Goal: Find specific page/section: Find specific page/section

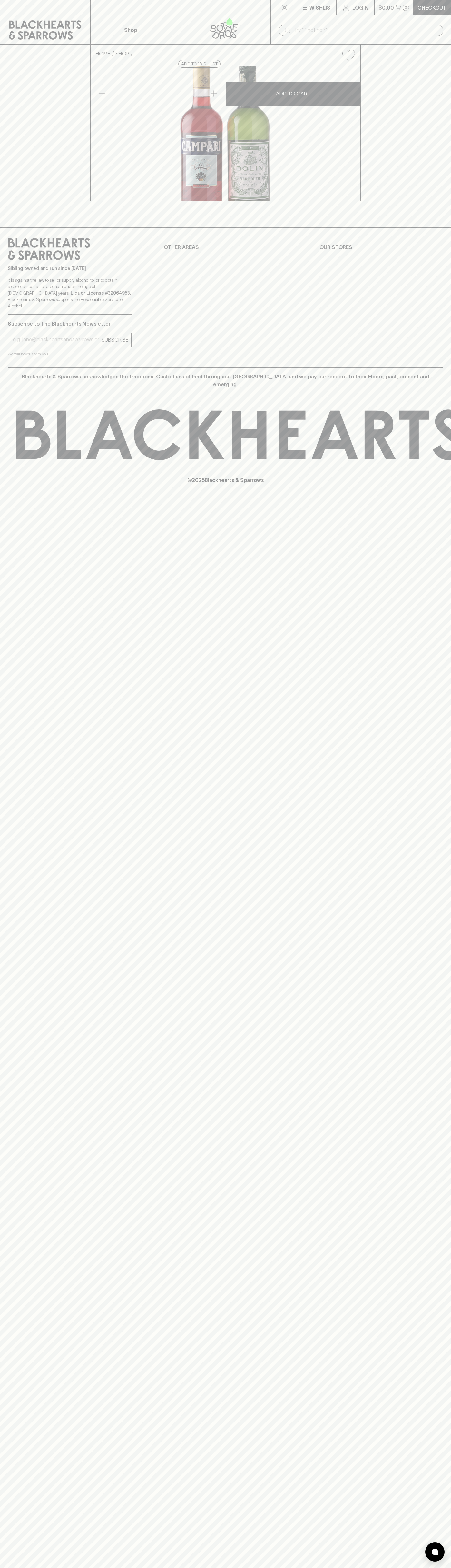
click at [20, 4] on link at bounding box center [45, 8] width 90 height 15
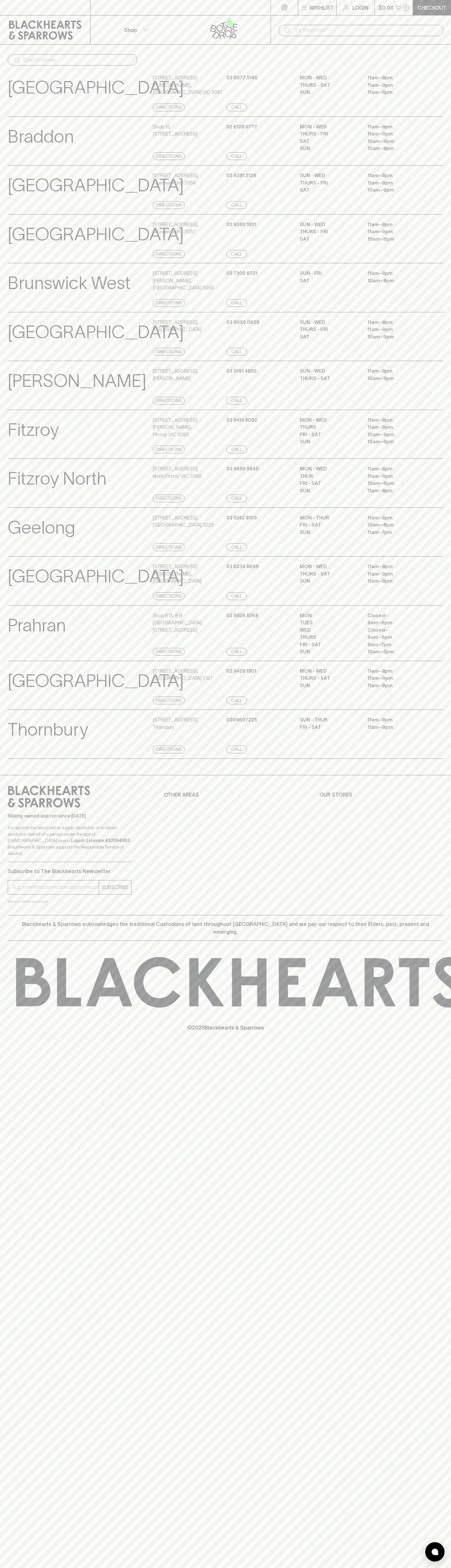
click at [429, 1122] on div "⠀ ⠀ Wishlist Login $0.00 0 Checkout Shop ​ ​ Abbotsford View Store Details 247 …" at bounding box center [225, 784] width 451 height 1568
click at [310, 1568] on html "⠀ ⠀ Wishlist Login $0.00 0 Checkout Shop ​ ​ Abbotsford View Store Details 247 …" at bounding box center [225, 784] width 451 height 1568
click at [11, 345] on p "[GEOGRAPHIC_DATA]" at bounding box center [96, 332] width 176 height 27
